Goal: Task Accomplishment & Management: Complete application form

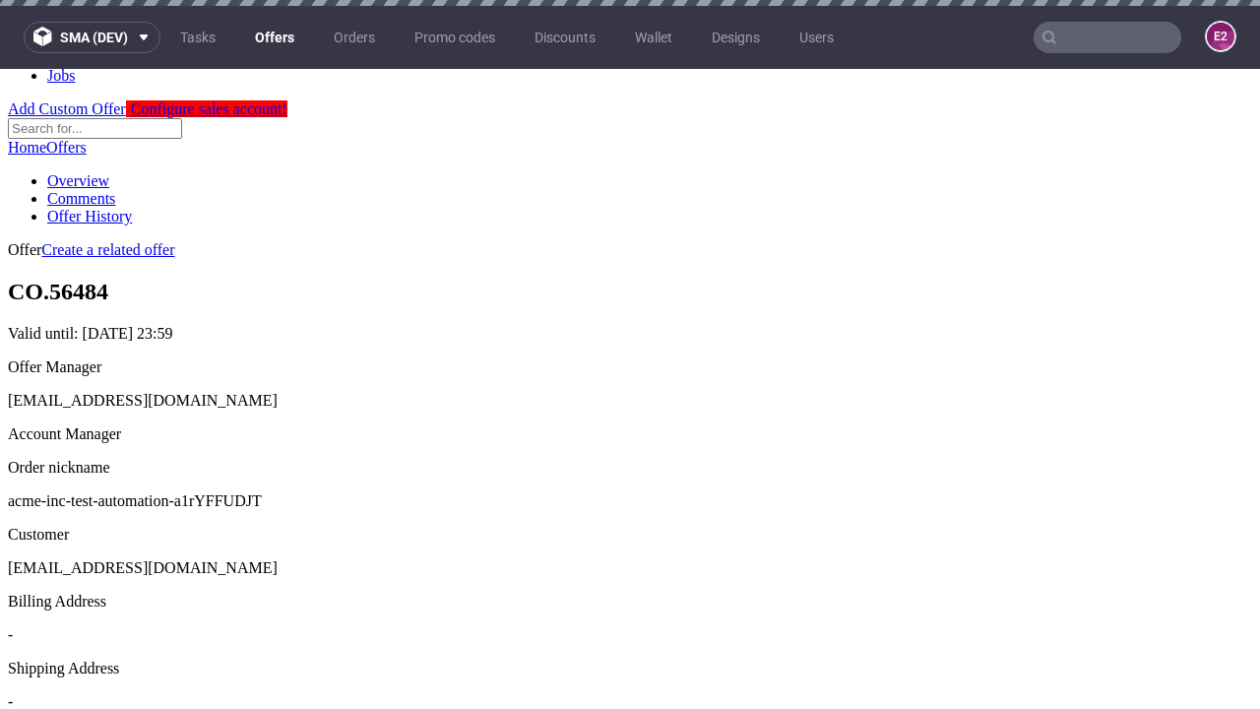
scroll to position [6, 0]
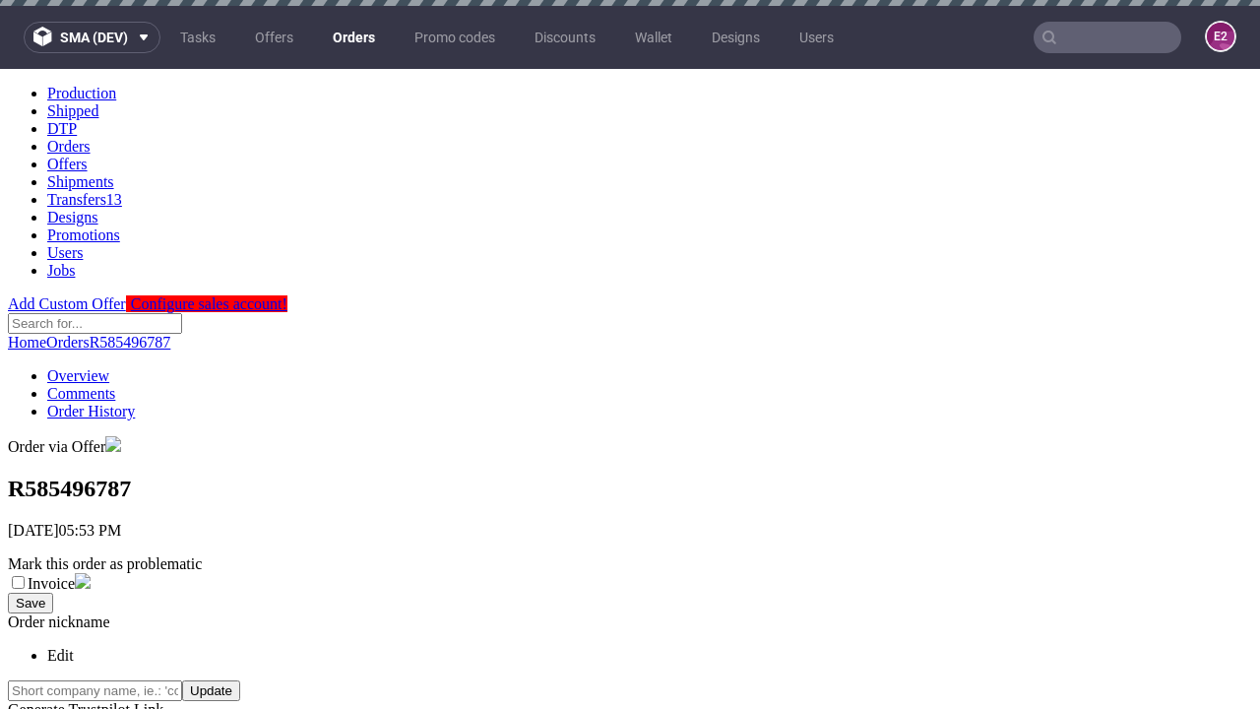
scroll to position [447, 0]
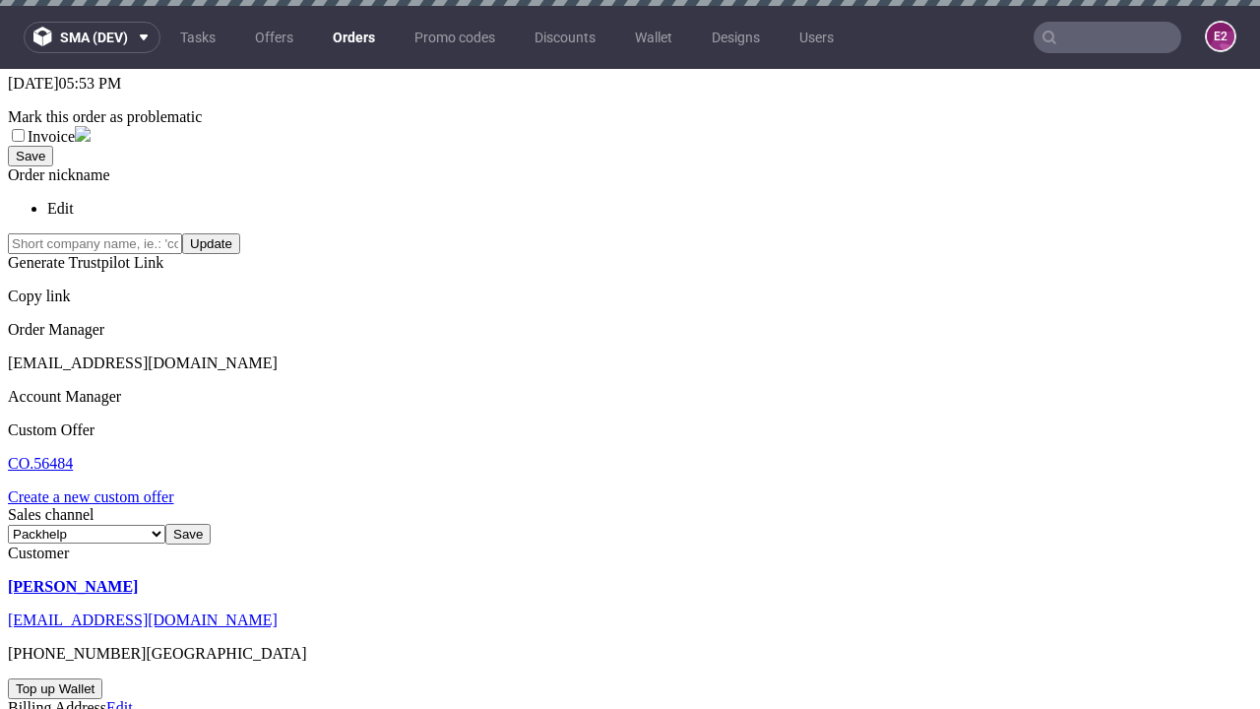
click at [100, 488] on link "Create a new custom offer" at bounding box center [91, 496] width 166 height 17
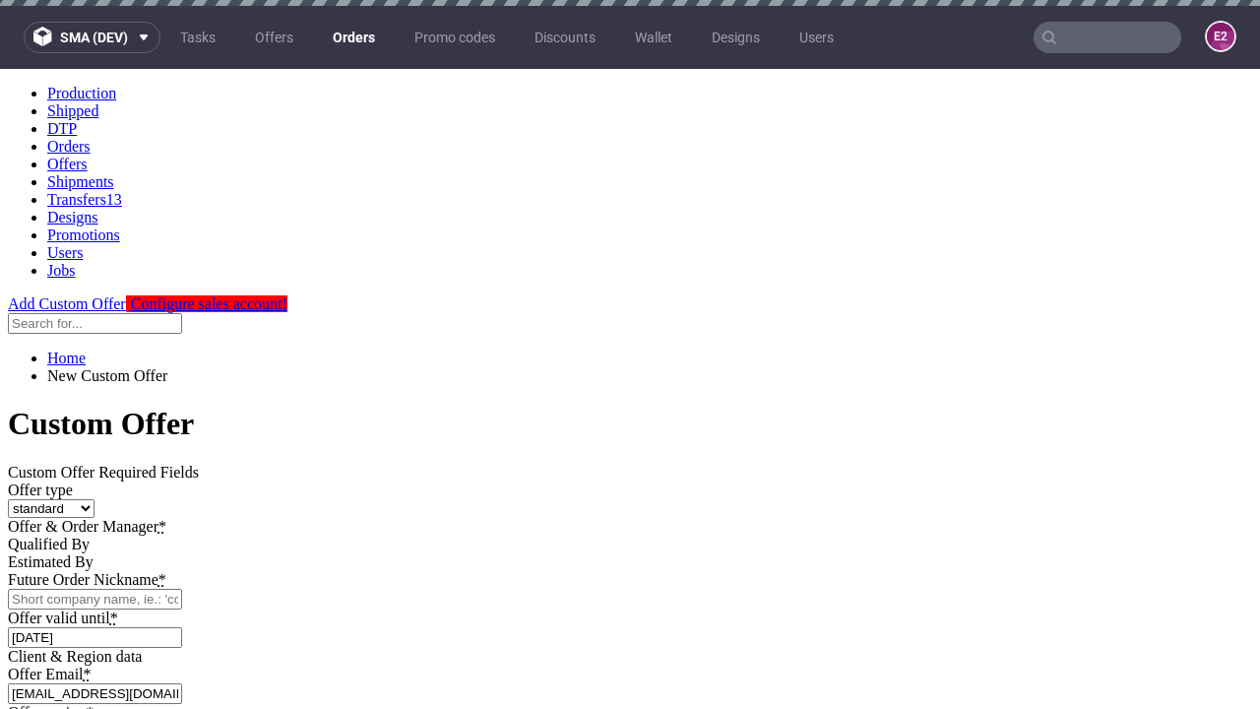
scroll to position [0, 0]
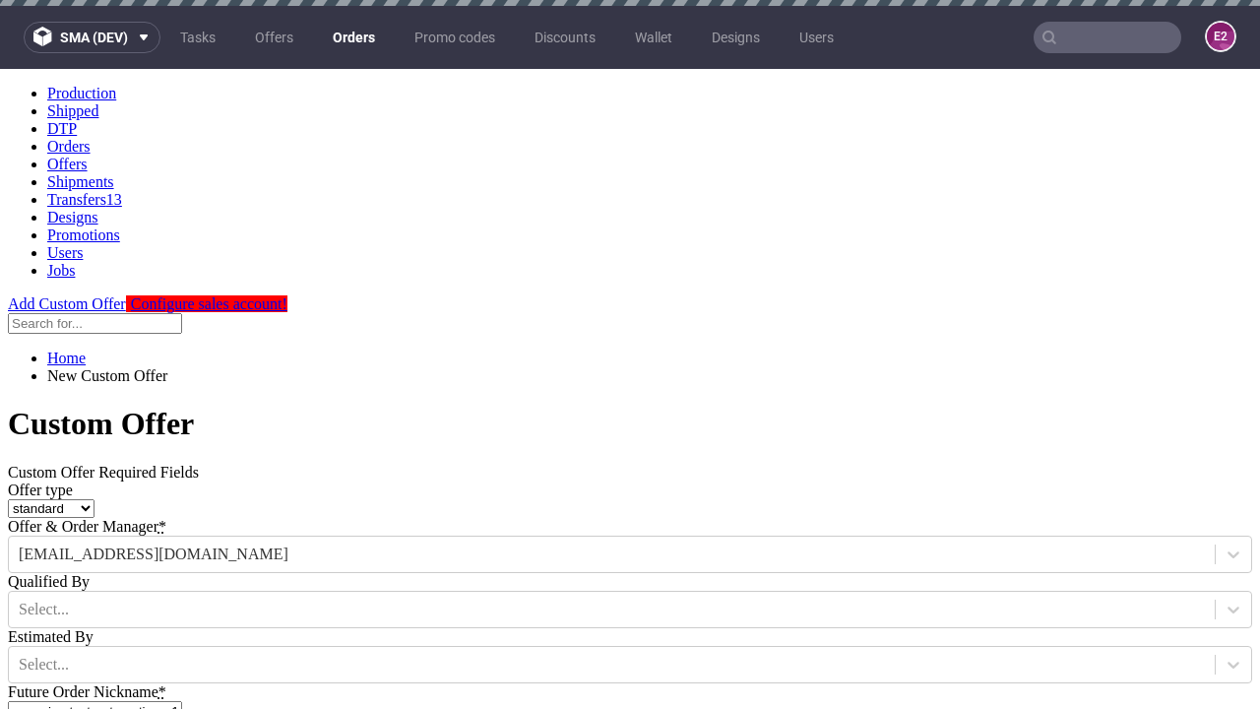
type input "acme-inc-test-automation-a1rYFFUDJT"
type input "2025-08-13"
type input "e2e-user-LvsDPK5eHE@test.com"
select select "gb"
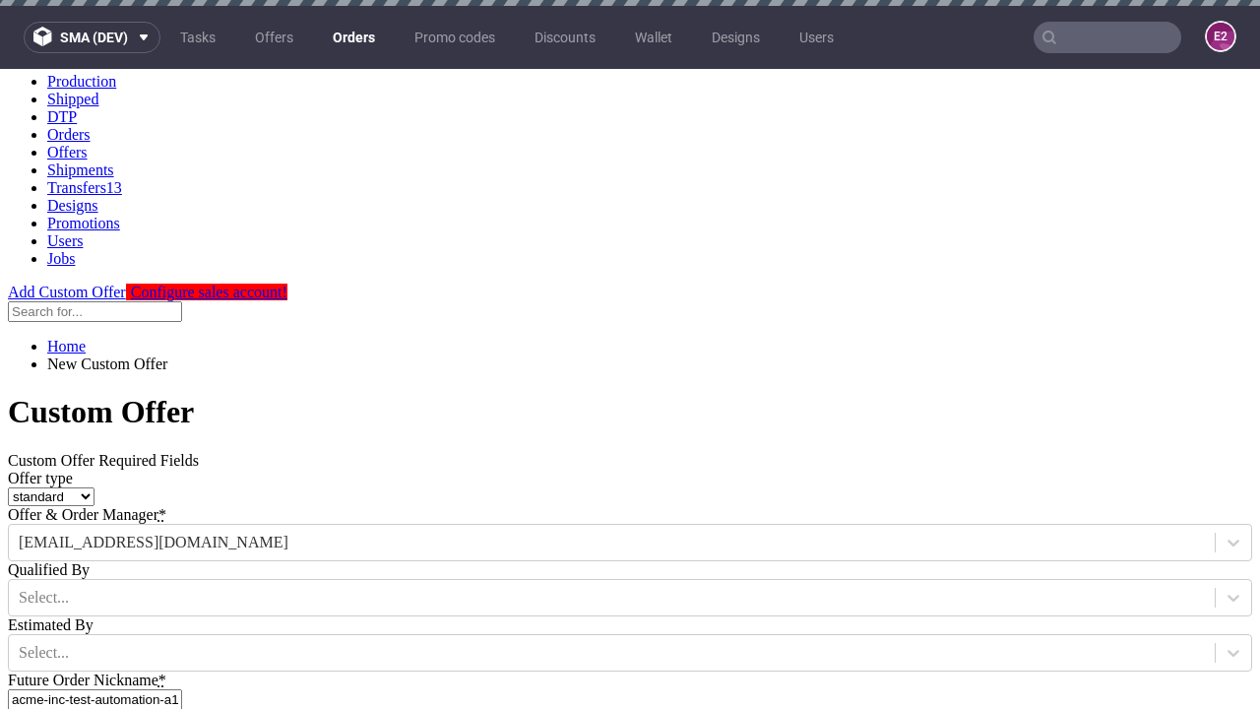
type input "e2e-user-LvsDPK5eHE@test.com"
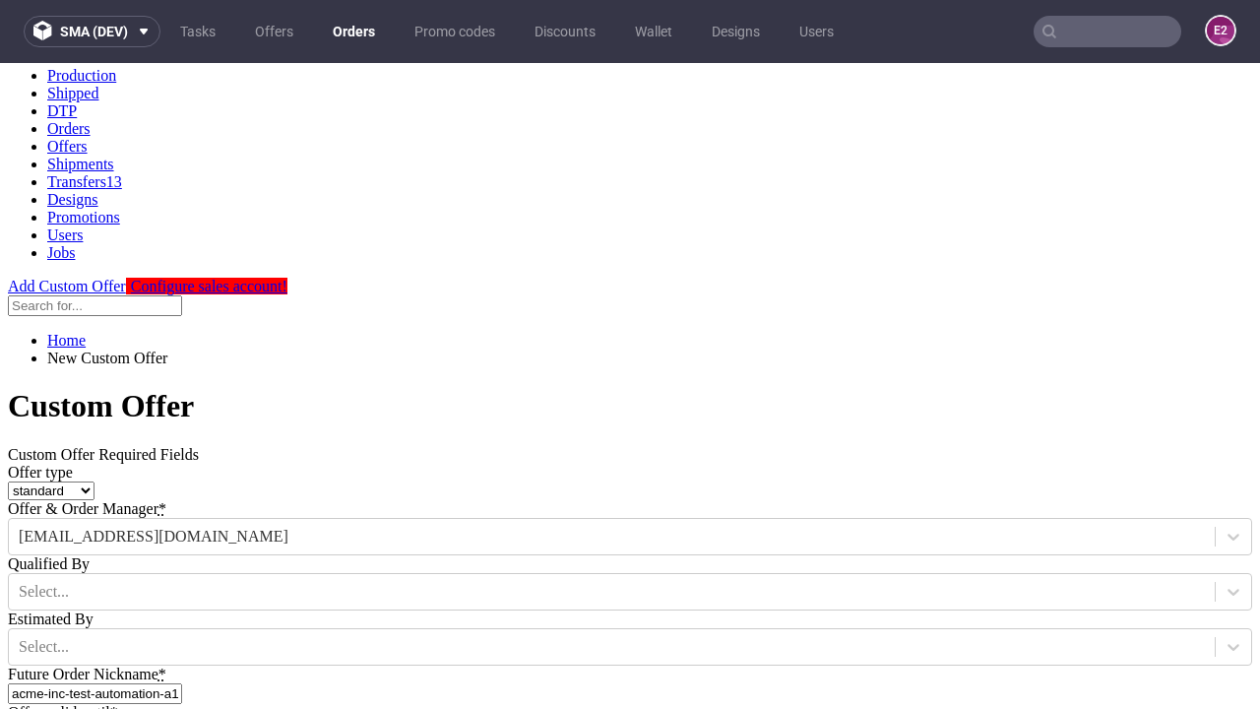
type input "[URL][DOMAIN_NAME]"
type input "Please wait..."
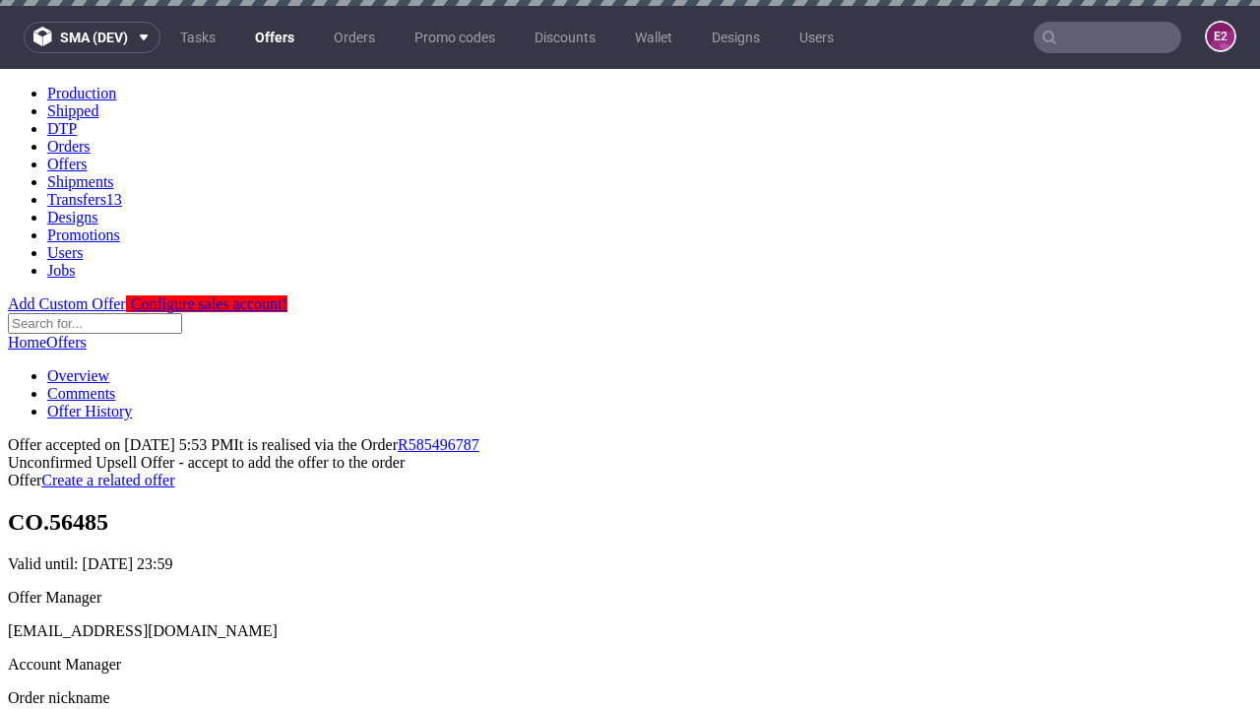
scroll to position [6, 0]
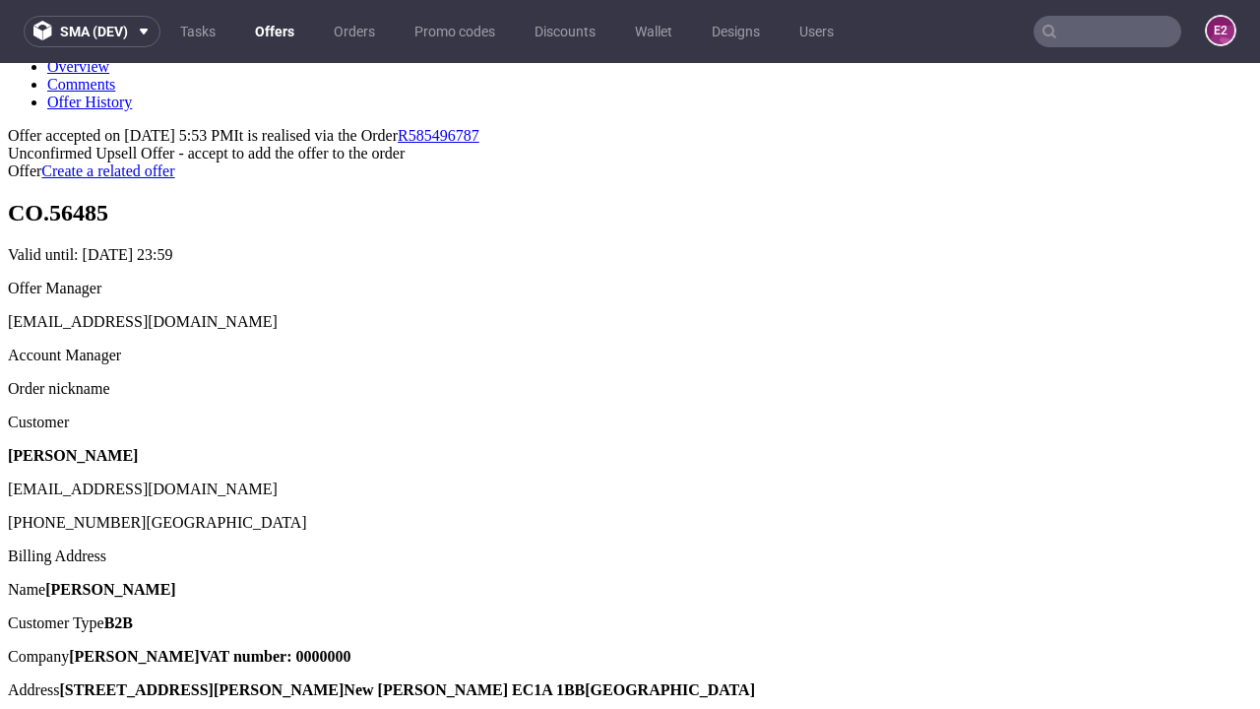
type input "In progress..."
